Goal: Download file/media

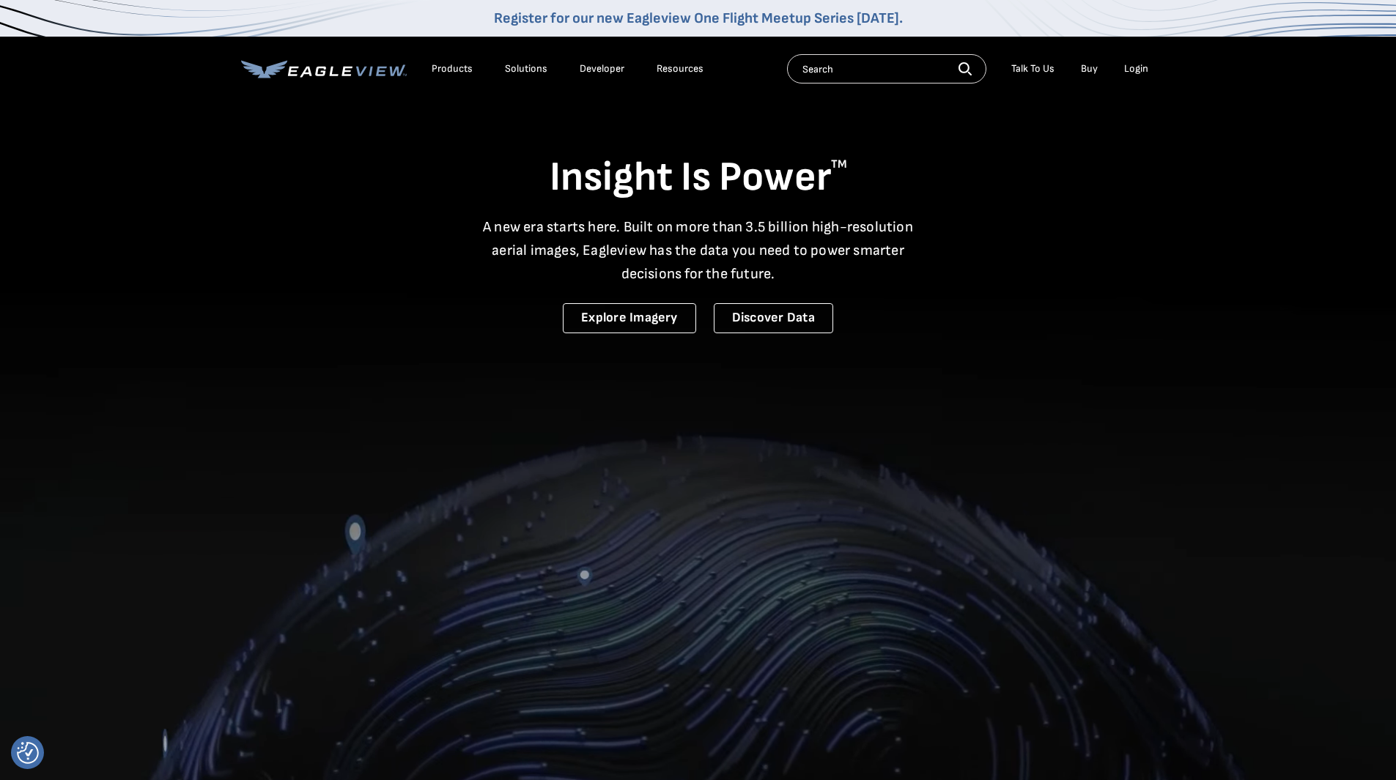
click at [1139, 70] on div "Login" at bounding box center [1136, 68] width 24 height 13
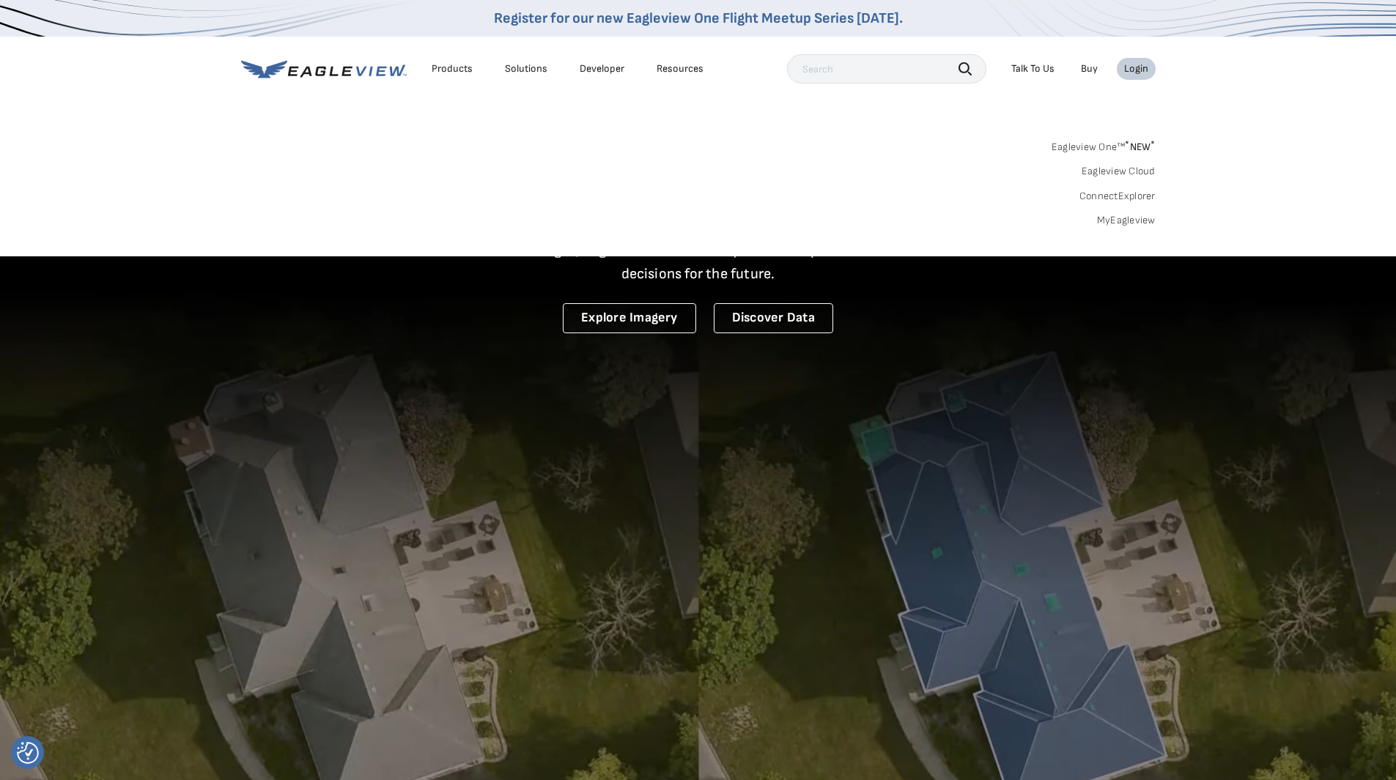
click at [1143, 218] on link "MyEagleview" at bounding box center [1126, 220] width 59 height 13
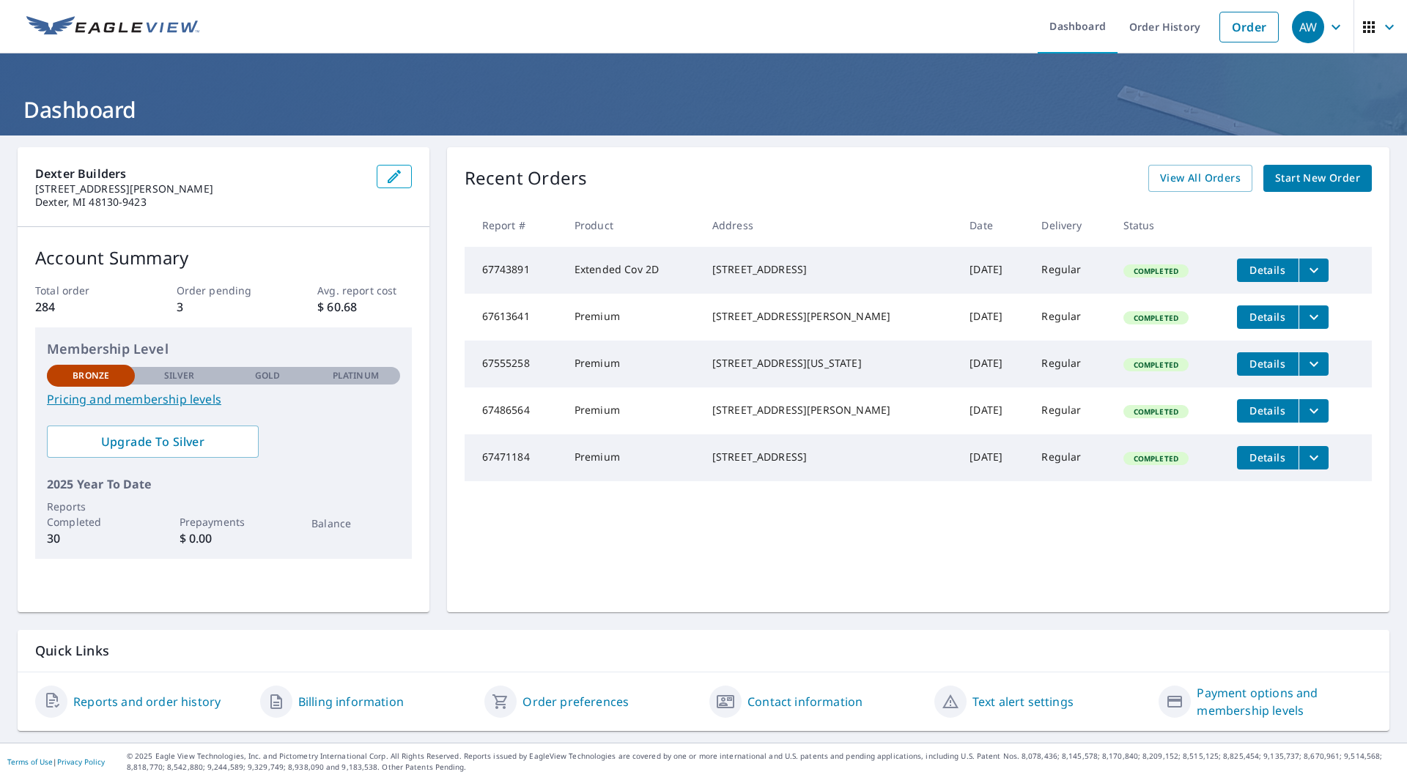
click at [1307, 324] on icon "filesDropdownBtn-67613641" at bounding box center [1314, 317] width 18 height 18
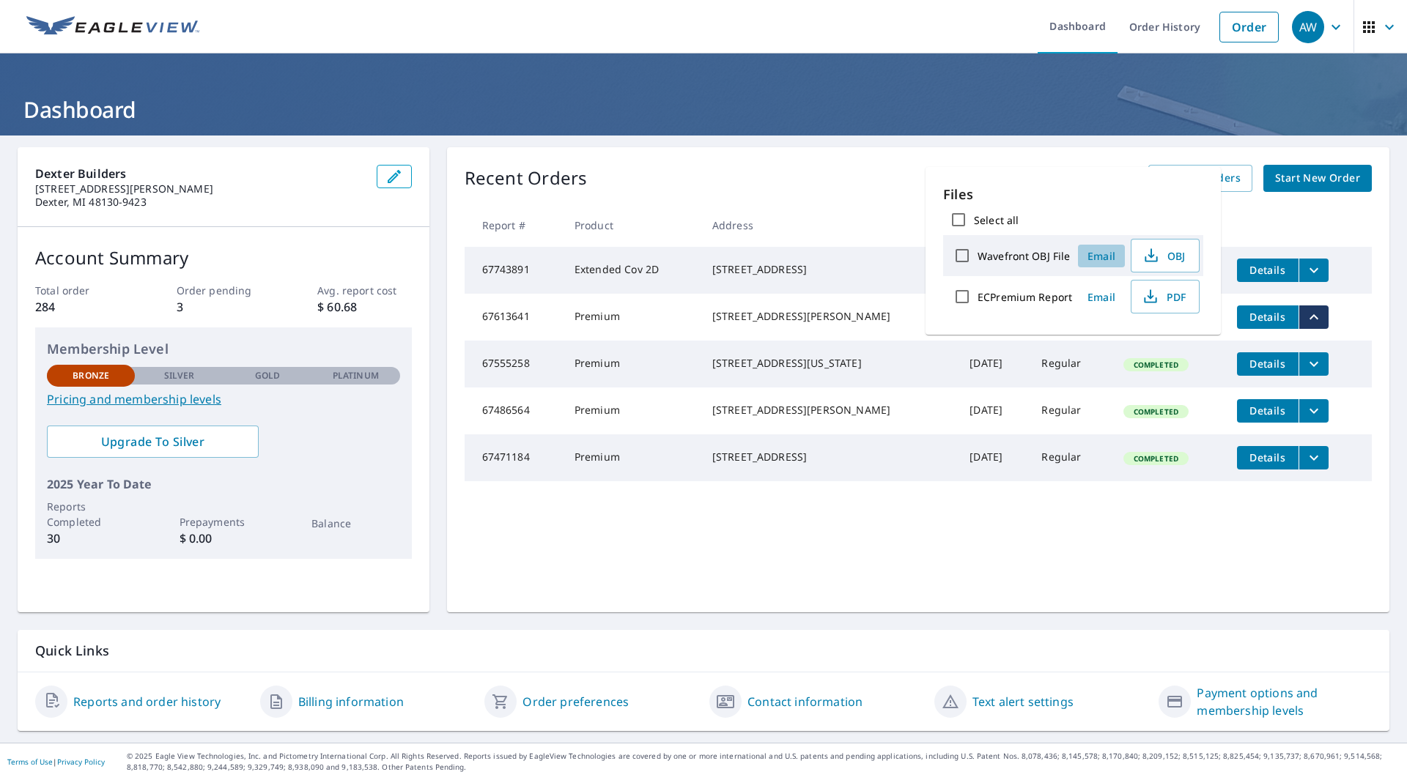
click at [1105, 259] on span "Email" at bounding box center [1101, 256] width 35 height 14
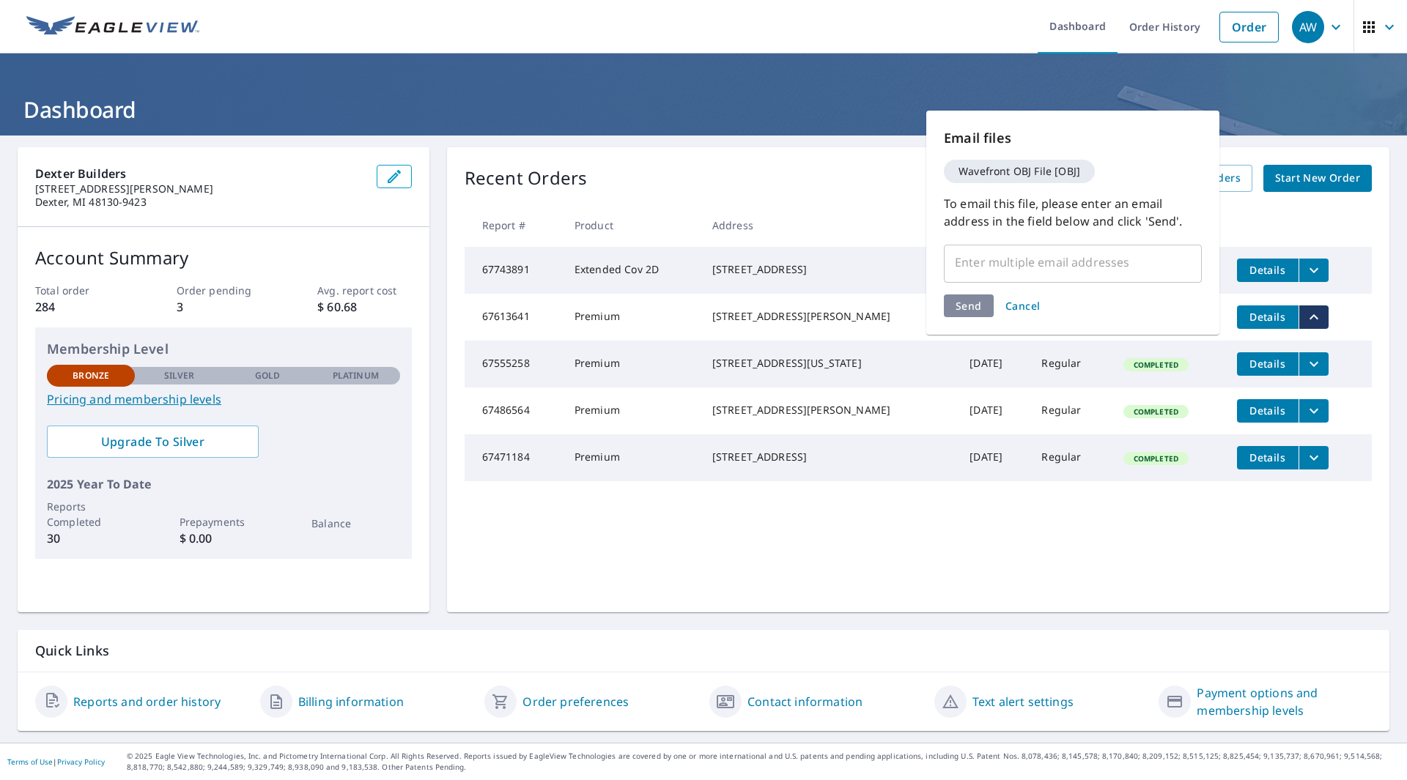
click at [1025, 310] on span "Cancel" at bounding box center [1022, 306] width 35 height 14
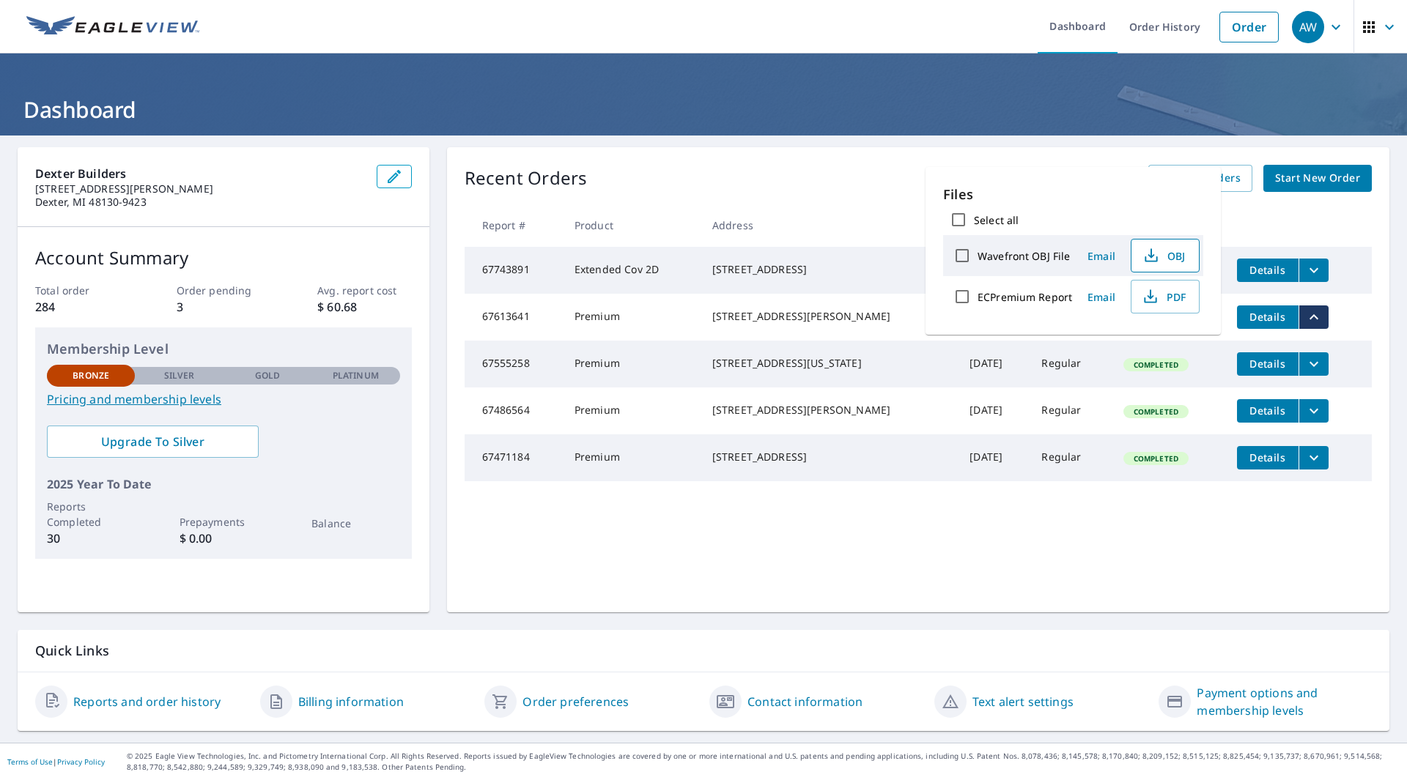
click at [1179, 261] on span "OBJ" at bounding box center [1163, 256] width 47 height 18
click at [1161, 298] on span "PDF" at bounding box center [1163, 297] width 47 height 18
